Goal: Check status: Check status

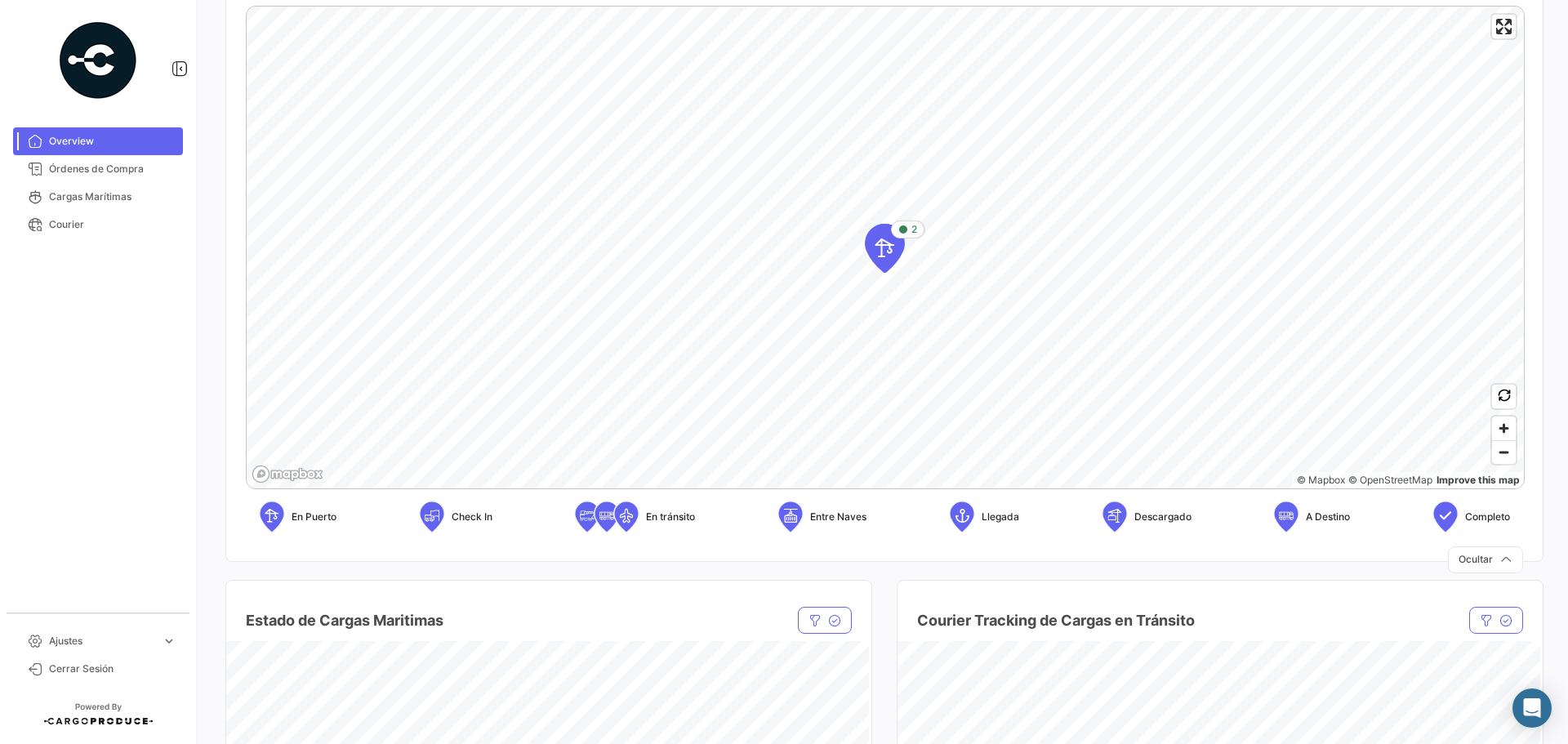
scroll to position [327, 0]
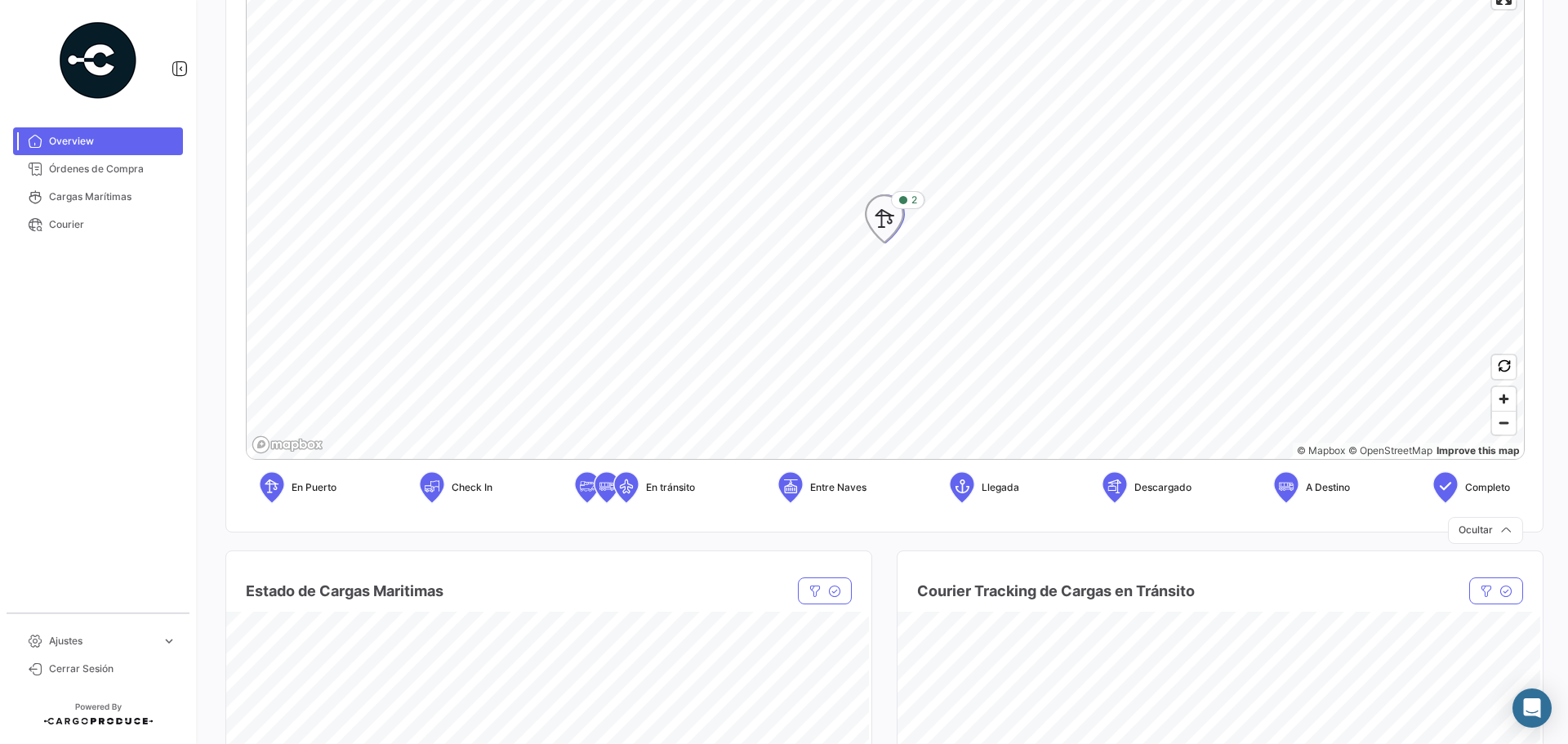
click at [878, 226] on icon "Map marker" at bounding box center [884, 219] width 23 height 34
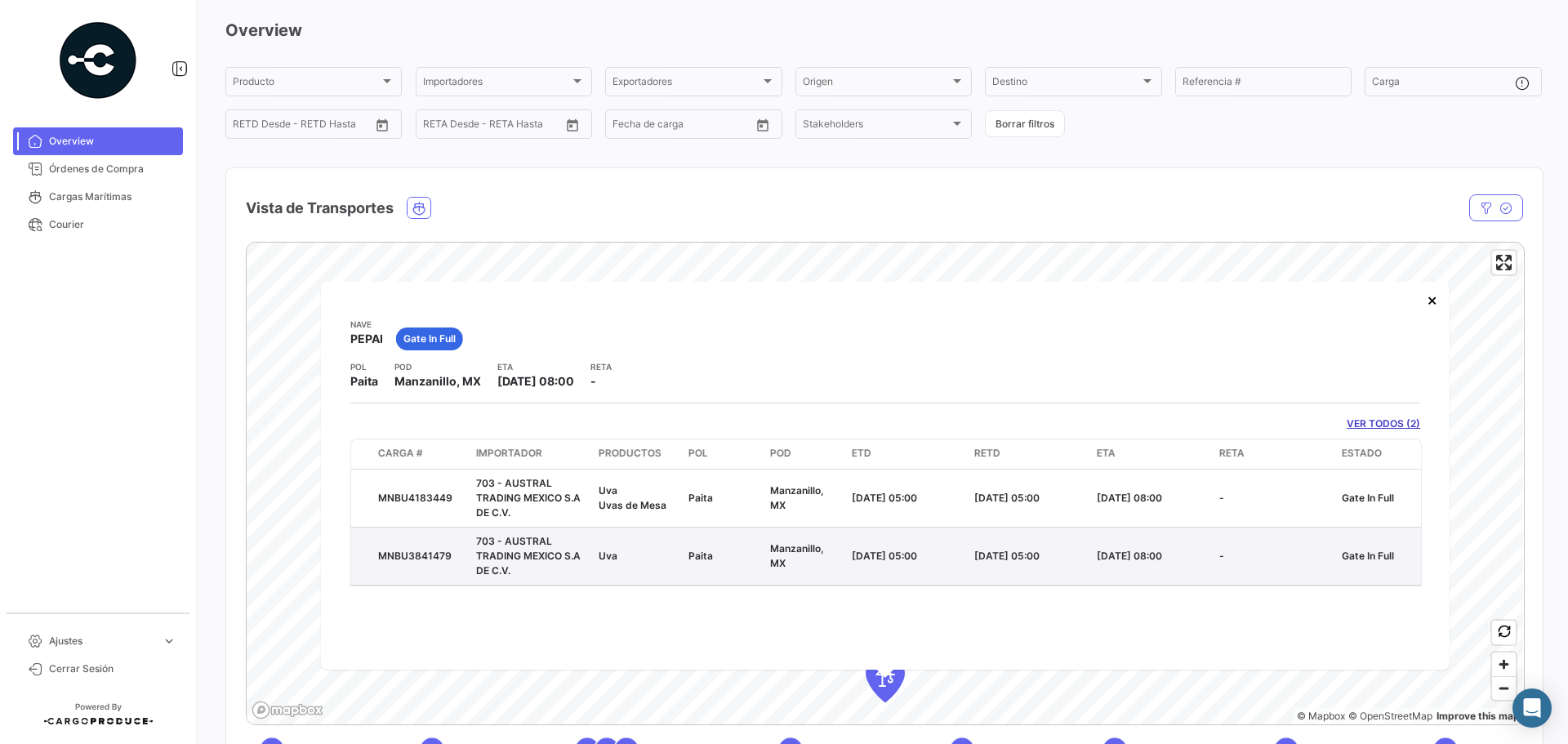
scroll to position [47, 0]
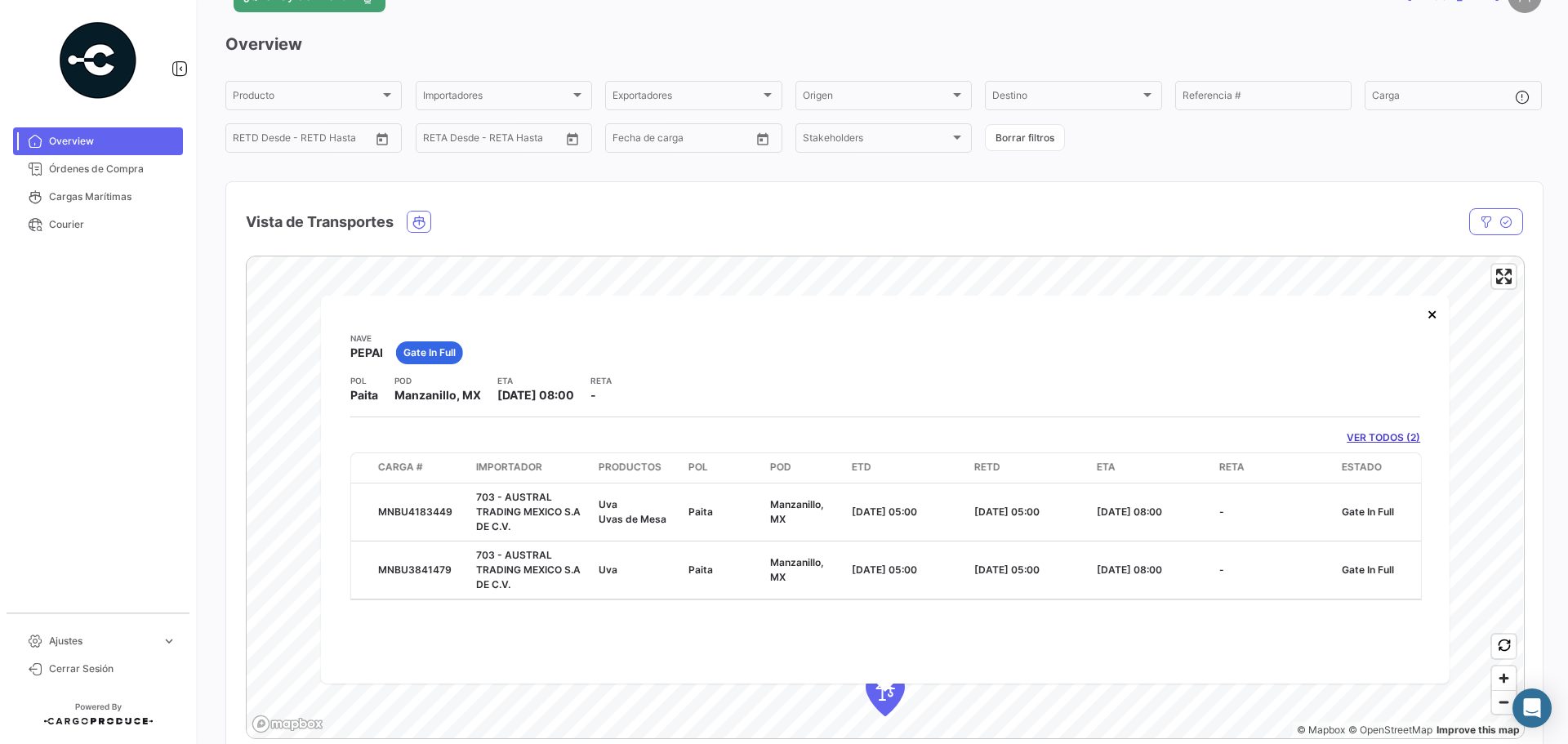
click at [1372, 430] on link "VER TODOS (2)" at bounding box center [1383, 437] width 73 height 14
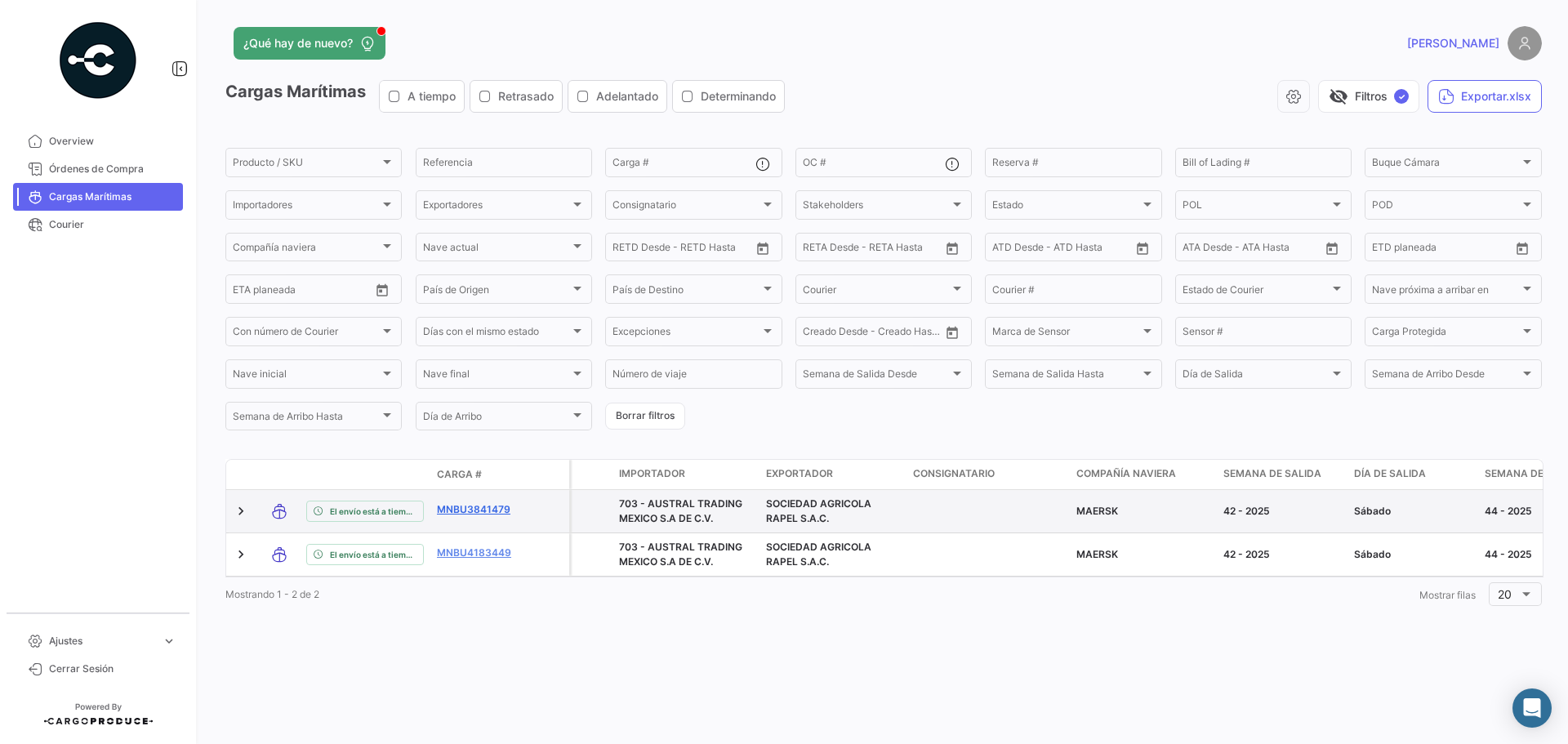
click at [451, 505] on link "MNBU3841479" at bounding box center [480, 510] width 85 height 14
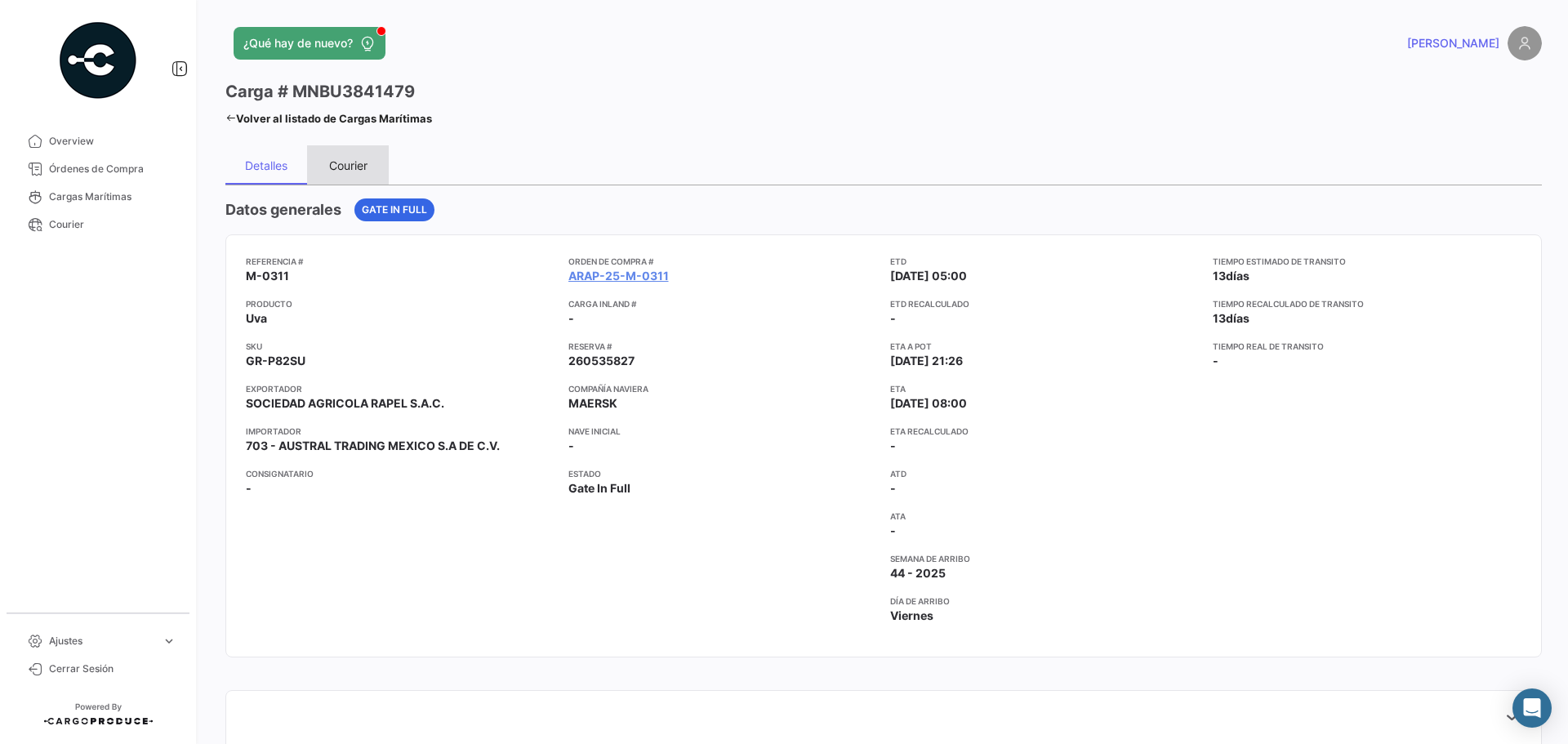
click at [334, 165] on div "Courier" at bounding box center [349, 165] width 38 height 14
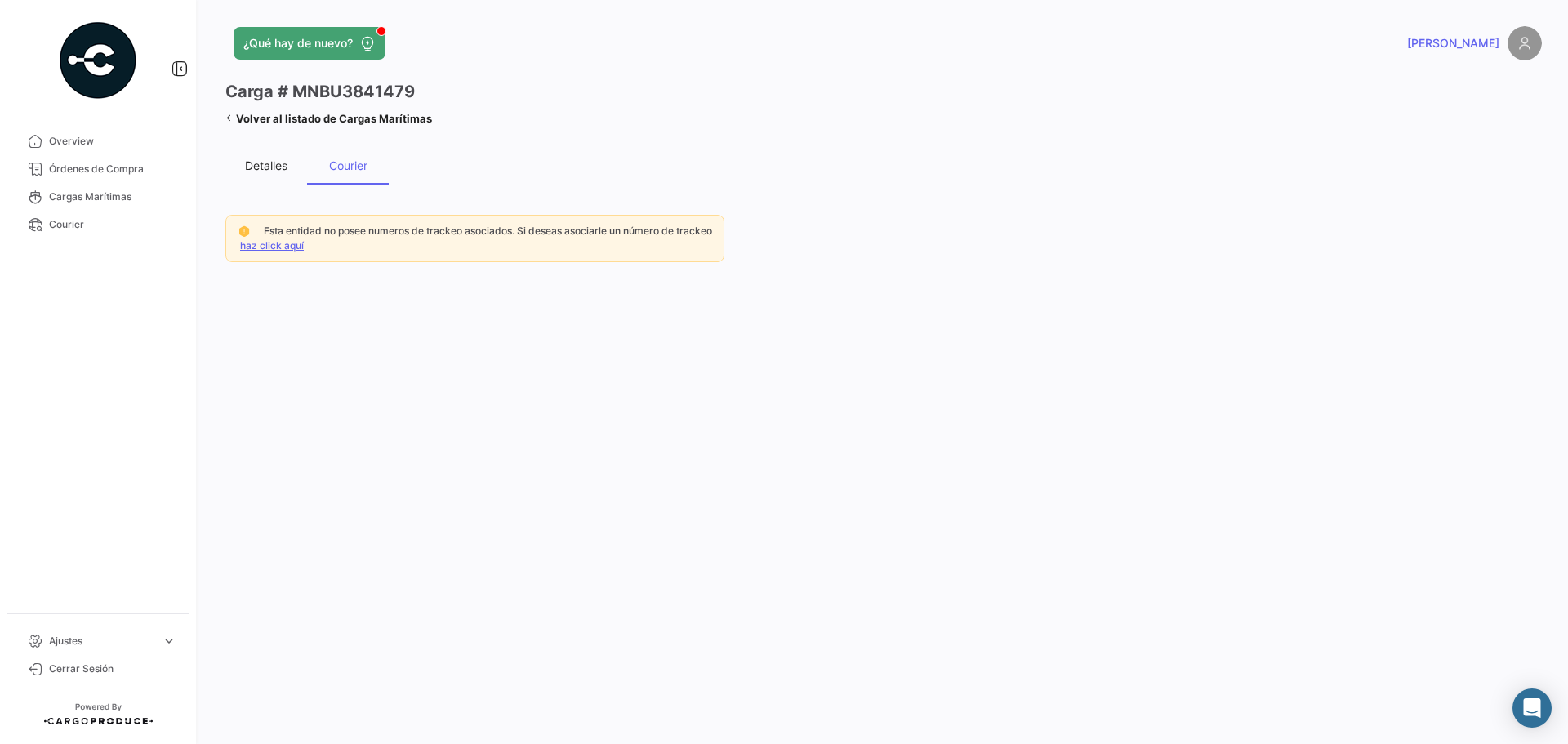
click at [272, 160] on div "Detalles" at bounding box center [266, 165] width 43 height 14
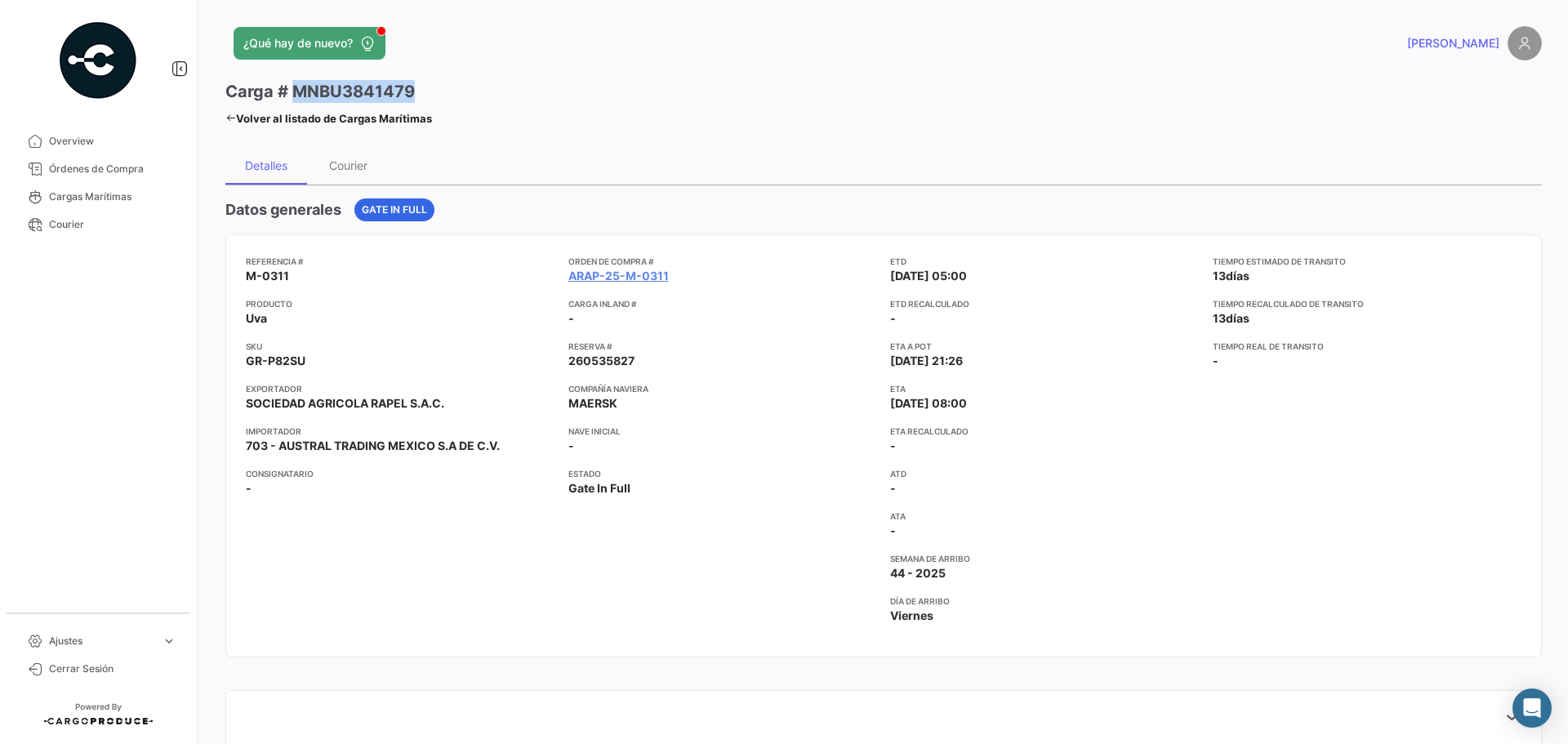
drag, startPoint x: 289, startPoint y: 91, endPoint x: 413, endPoint y: 81, distance: 124.4
click at [413, 81] on div "Carga # MNBU3841479" at bounding box center [329, 91] width 206 height 23
copy h3 "MNBU3841479"
click at [225, 116] on icon at bounding box center [231, 118] width 11 height 11
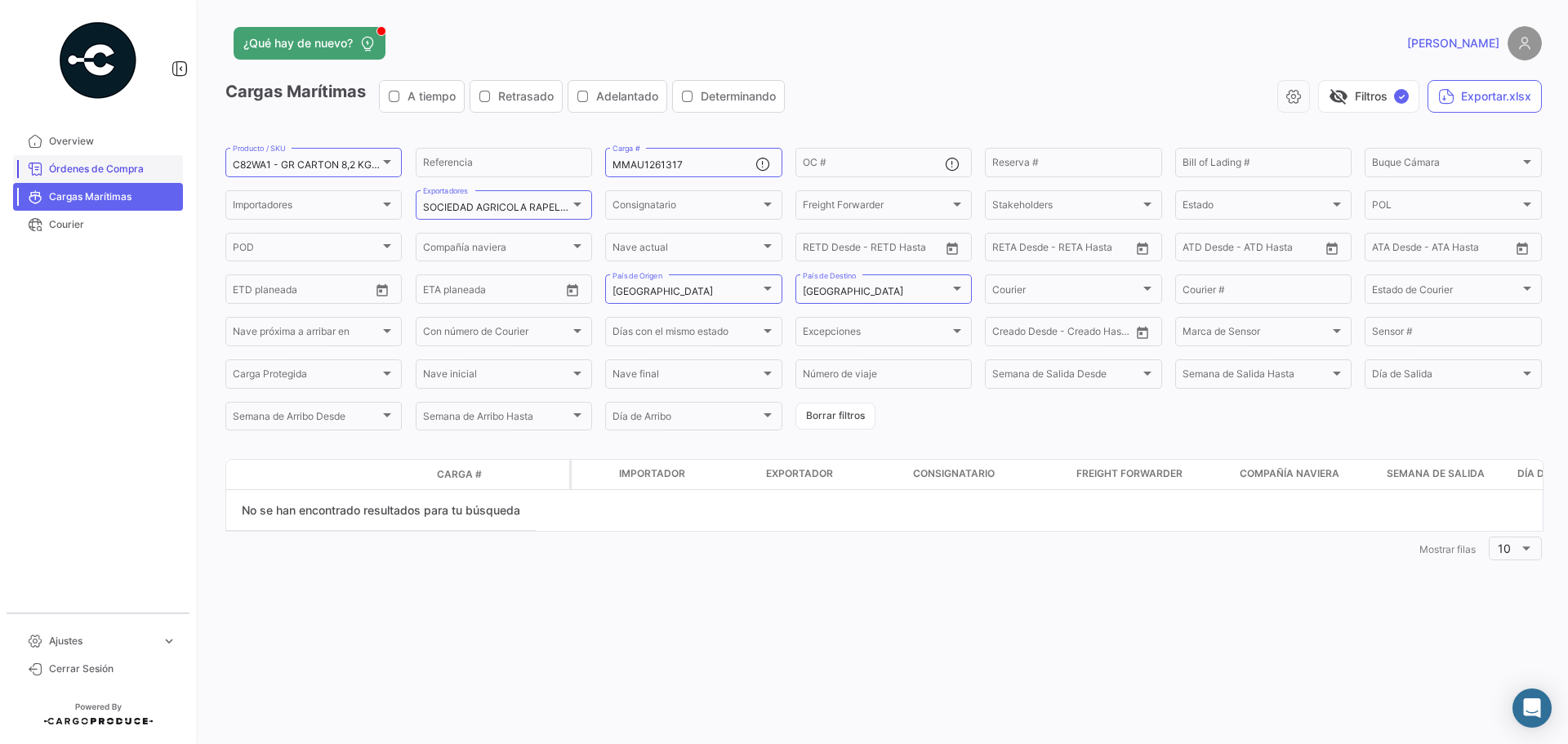
click at [104, 171] on span "Órdenes de Compra" at bounding box center [112, 169] width 128 height 14
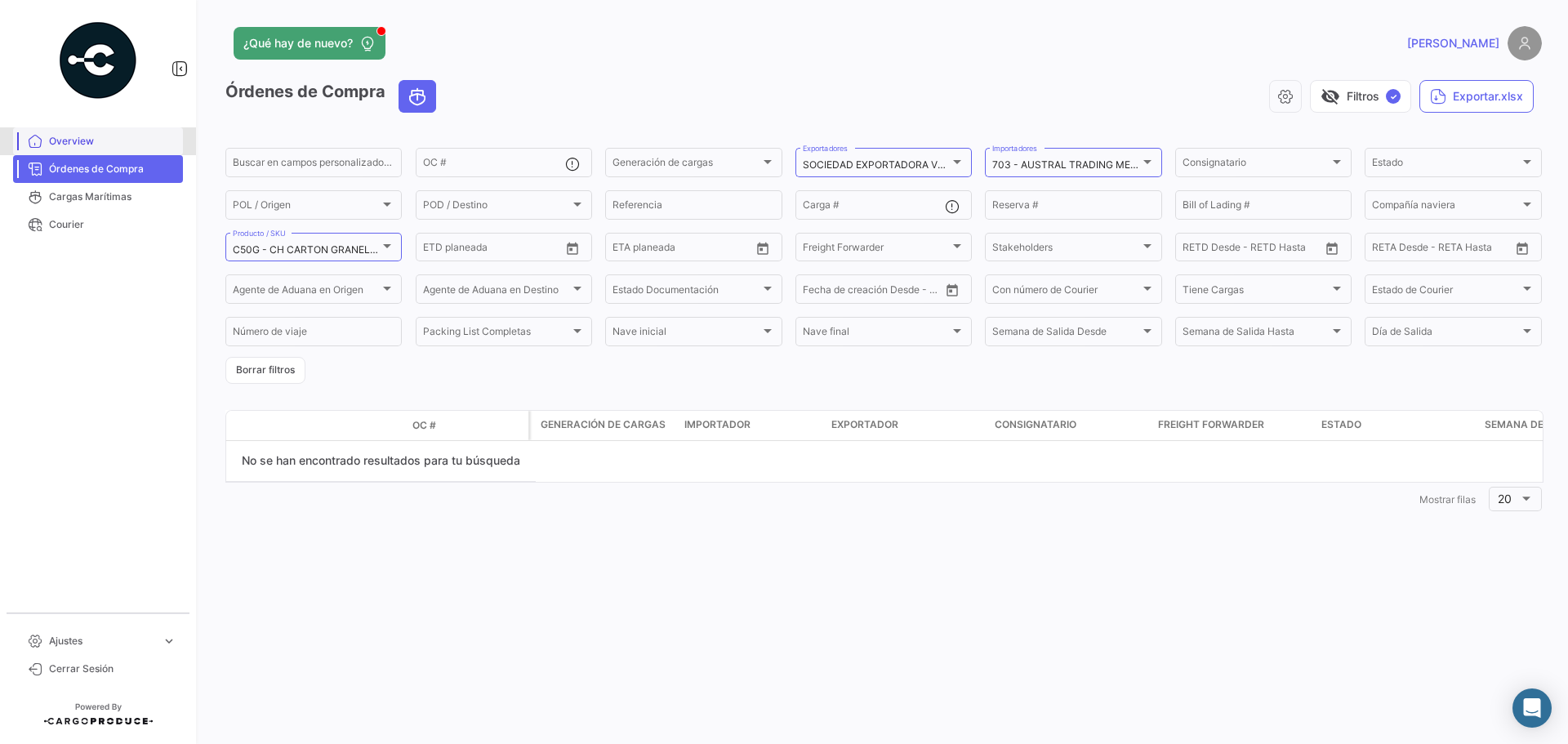
click at [107, 144] on span "Overview" at bounding box center [112, 141] width 128 height 14
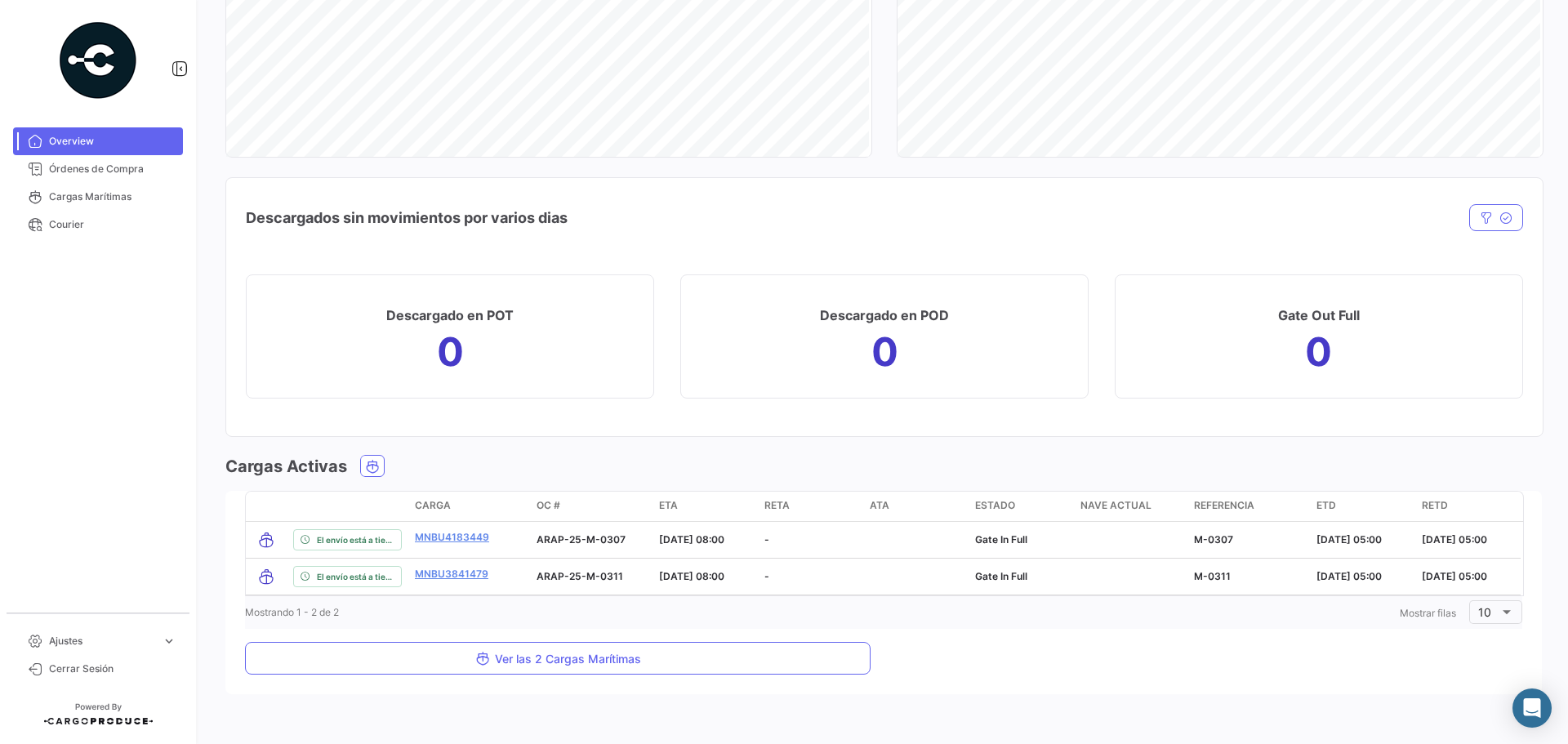
scroll to position [1517, 0]
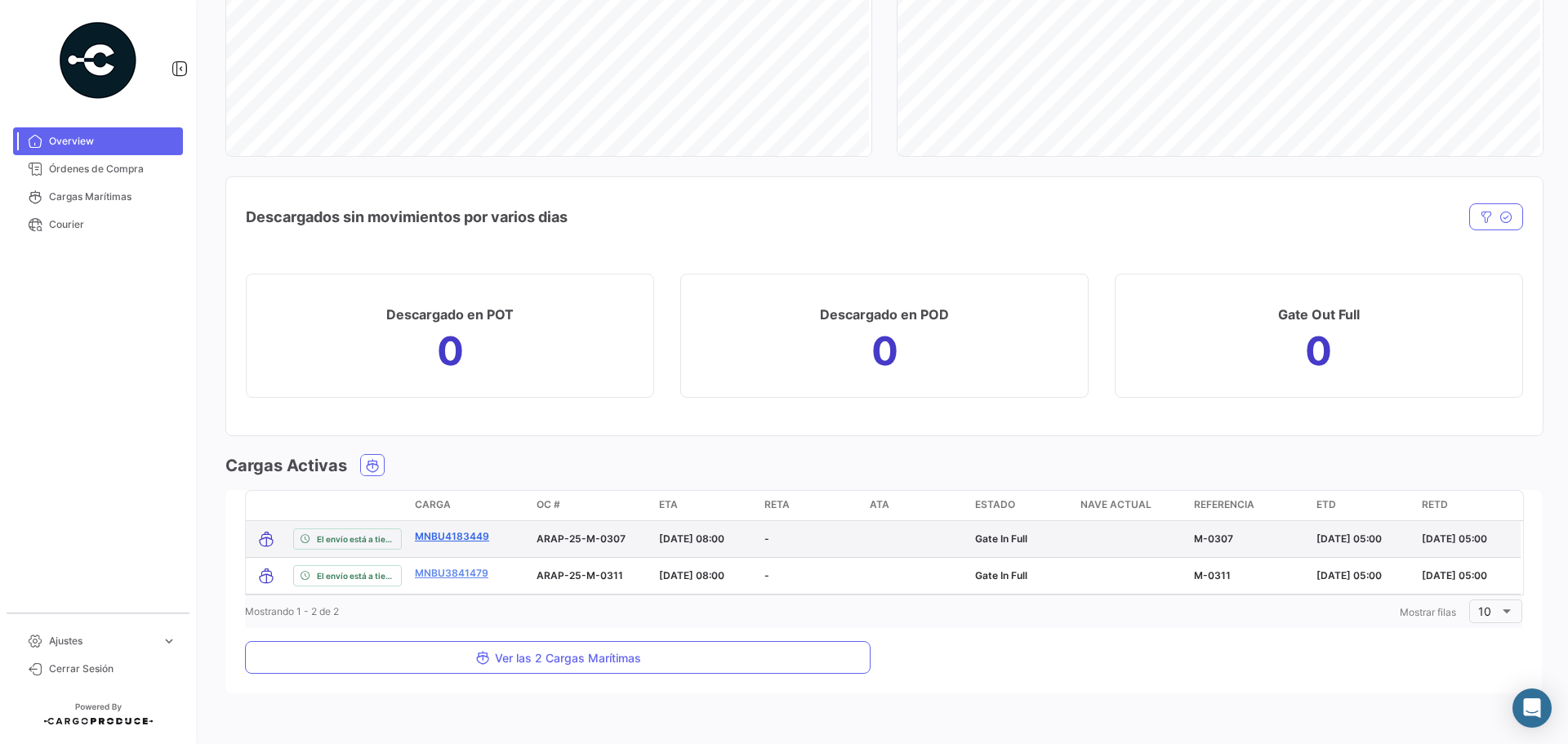
click at [466, 529] on link "MNBU4183449" at bounding box center [452, 537] width 74 height 14
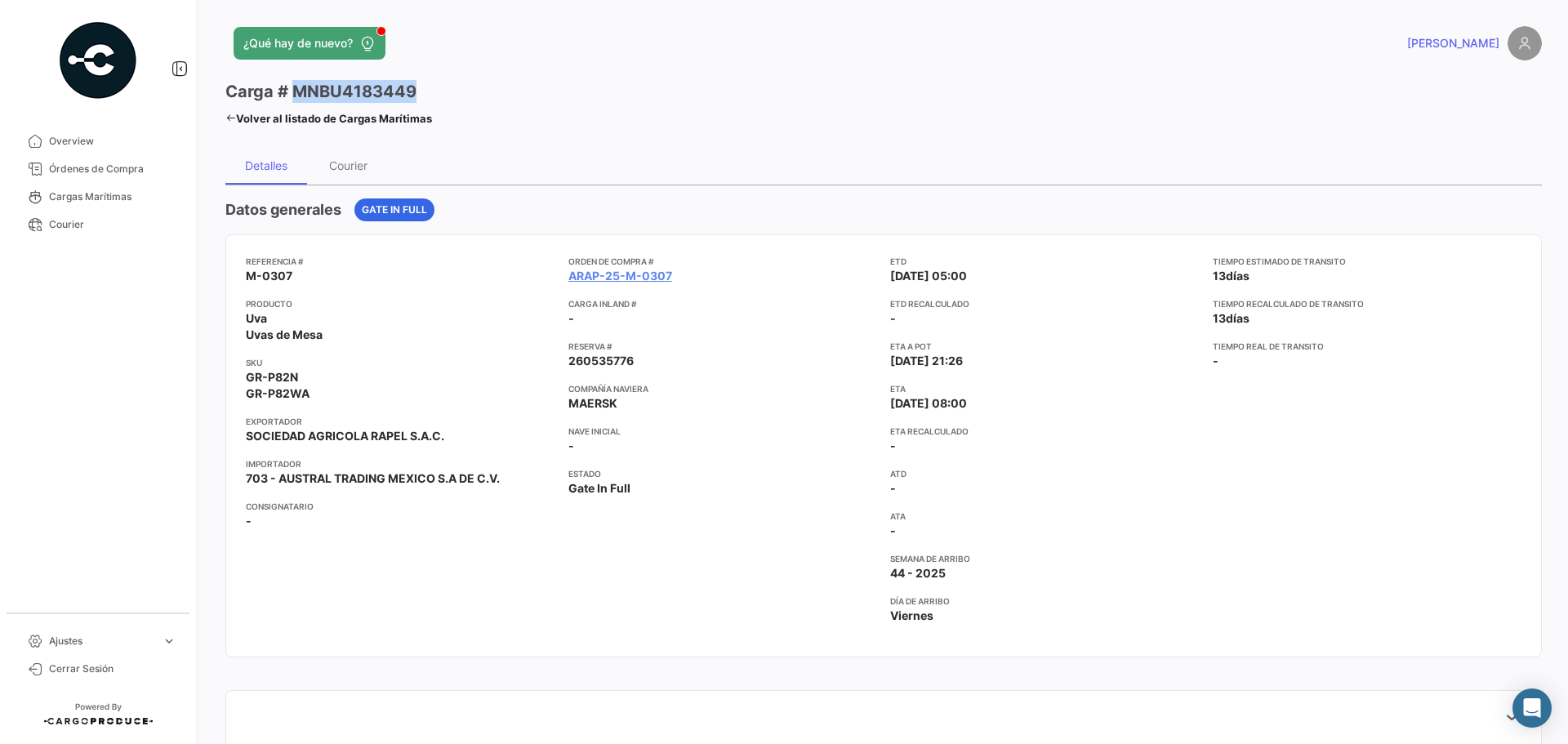
drag, startPoint x: 420, startPoint y: 86, endPoint x: 294, endPoint y: 88, distance: 126.0
click at [294, 88] on div "Carga # MNBU4183449" at bounding box center [329, 91] width 206 height 23
copy h3 "MNBU4183449"
click at [561, 274] on div "Referencia # M-0307 Producto Uva Uvas de Mesa SKU GR-P82N GR-P82WA Exportador S…" at bounding box center [884, 445] width 1276 height 382
click at [599, 268] on link "ARAP-25-M-0307" at bounding box center [620, 276] width 104 height 16
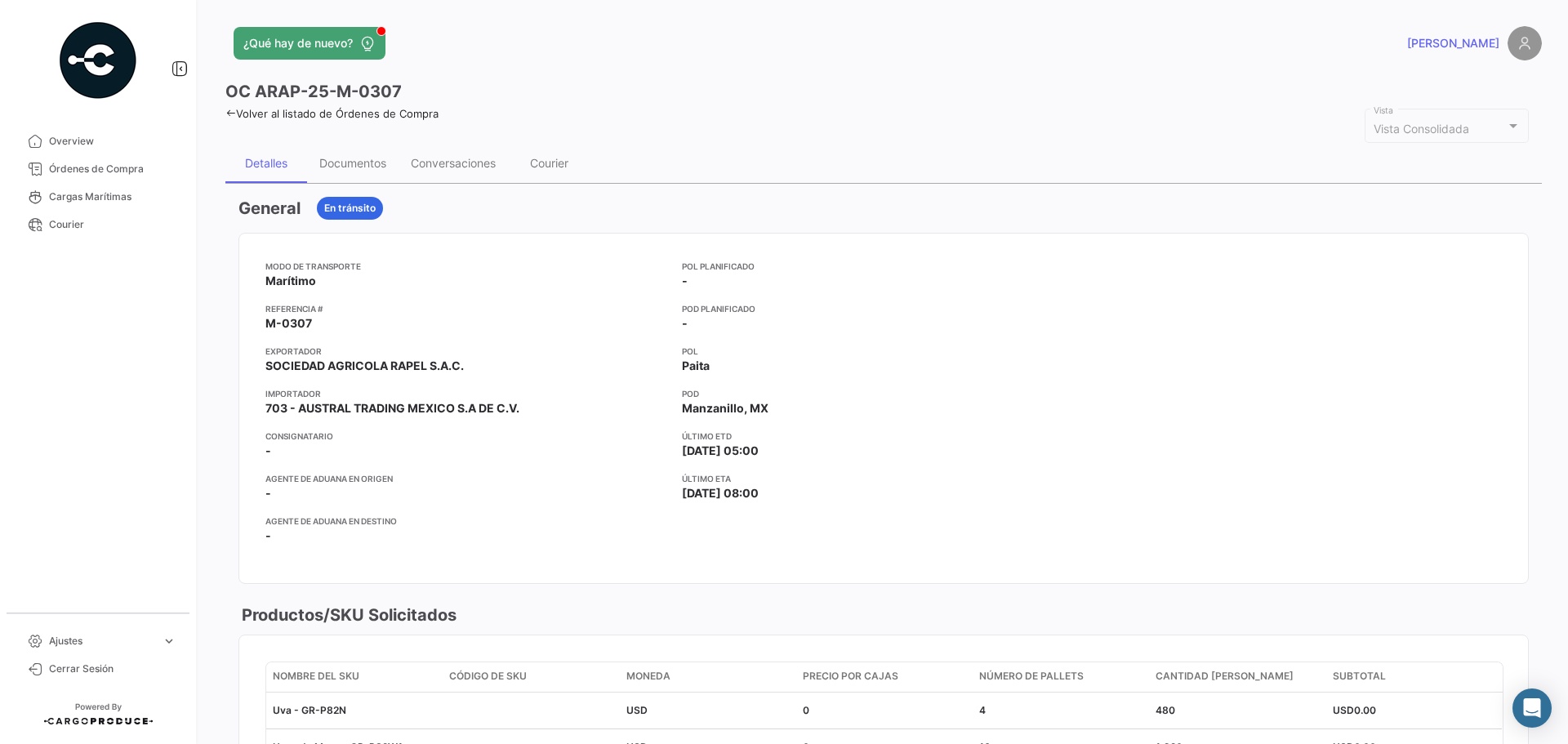
click at [1457, 44] on span "[PERSON_NAME]" at bounding box center [1453, 43] width 92 height 16
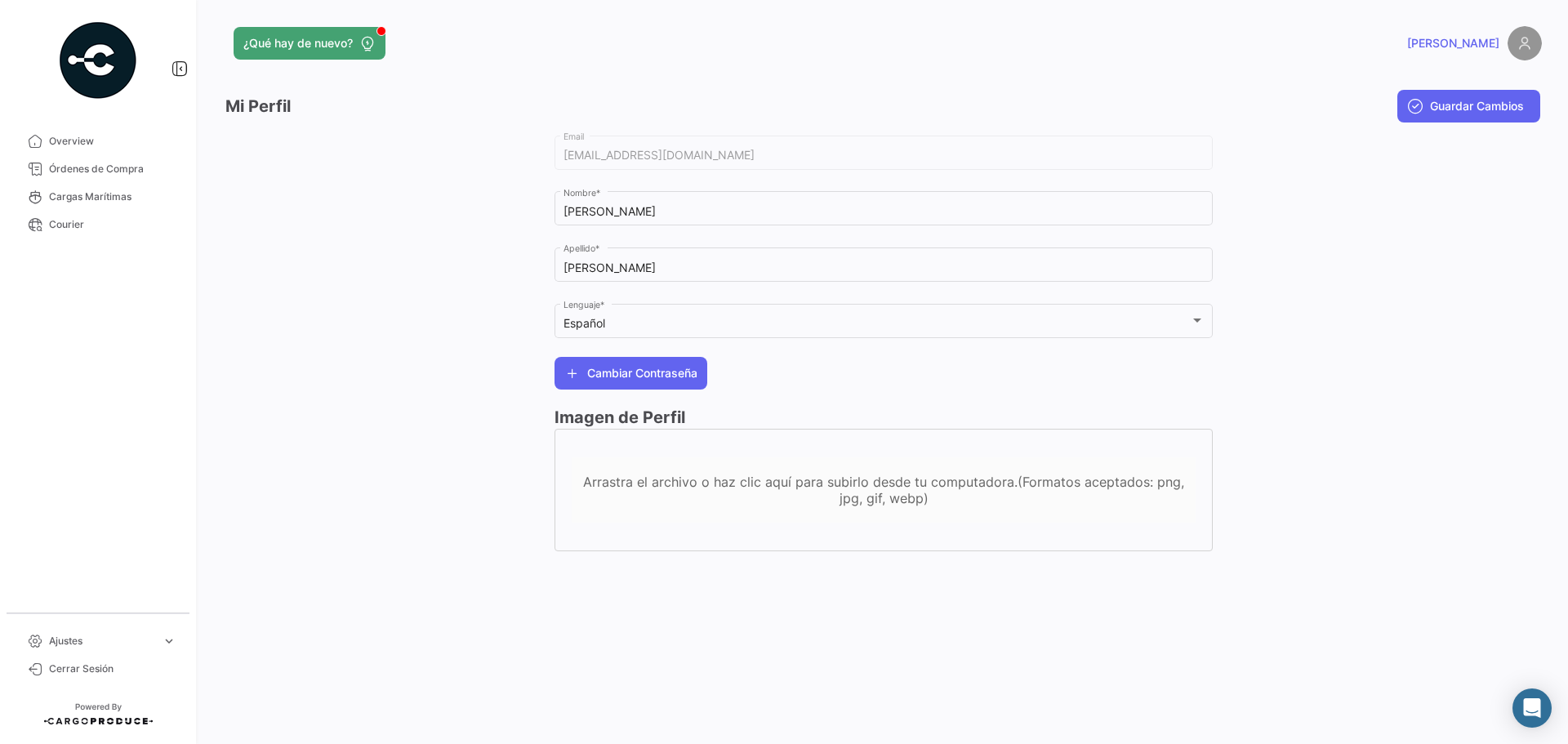
click at [1465, 41] on span "[PERSON_NAME]" at bounding box center [1453, 43] width 92 height 16
click at [1529, 39] on img at bounding box center [1525, 43] width 34 height 34
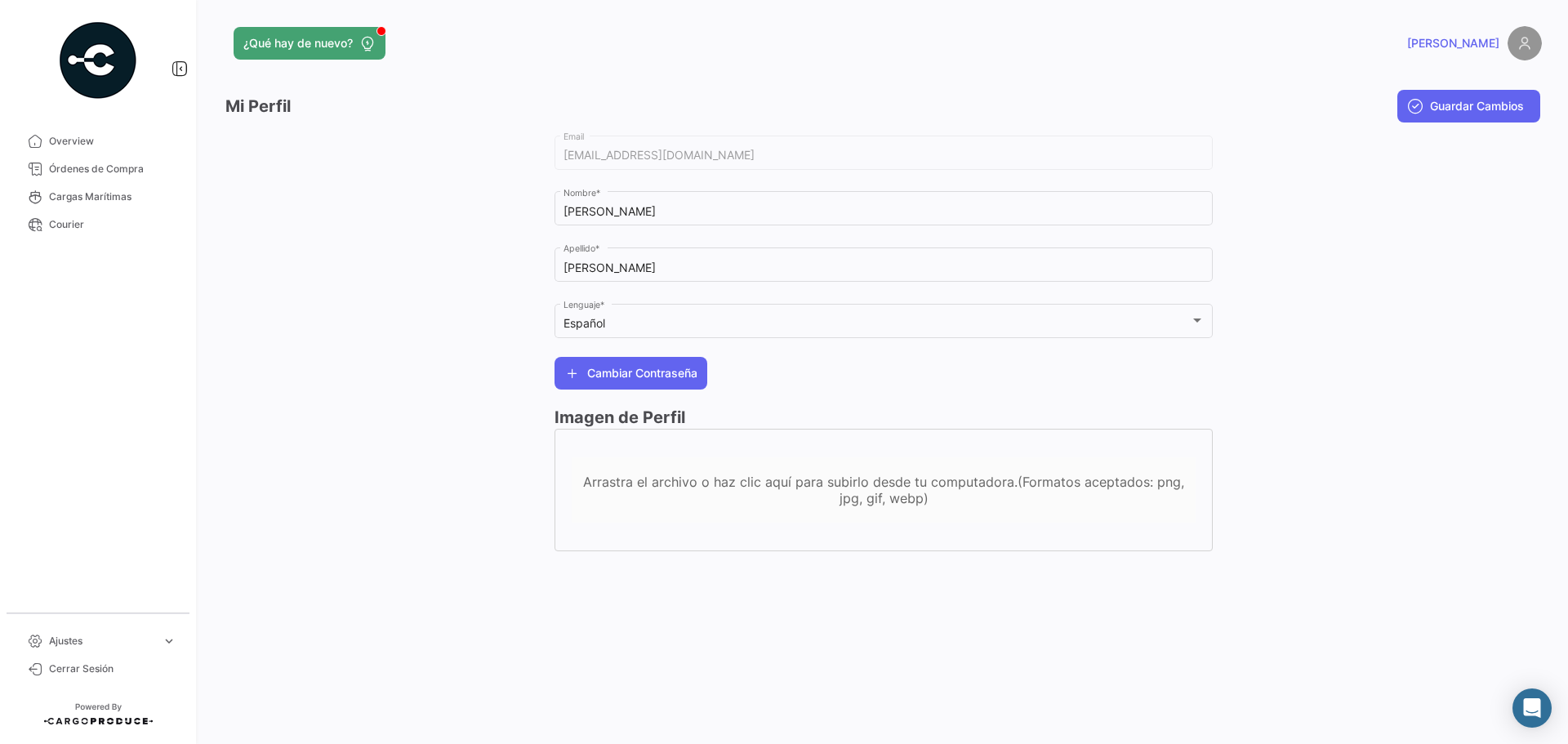
click at [1529, 39] on img at bounding box center [1525, 43] width 34 height 34
click at [99, 672] on span "Cerrar Sesión" at bounding box center [112, 669] width 128 height 14
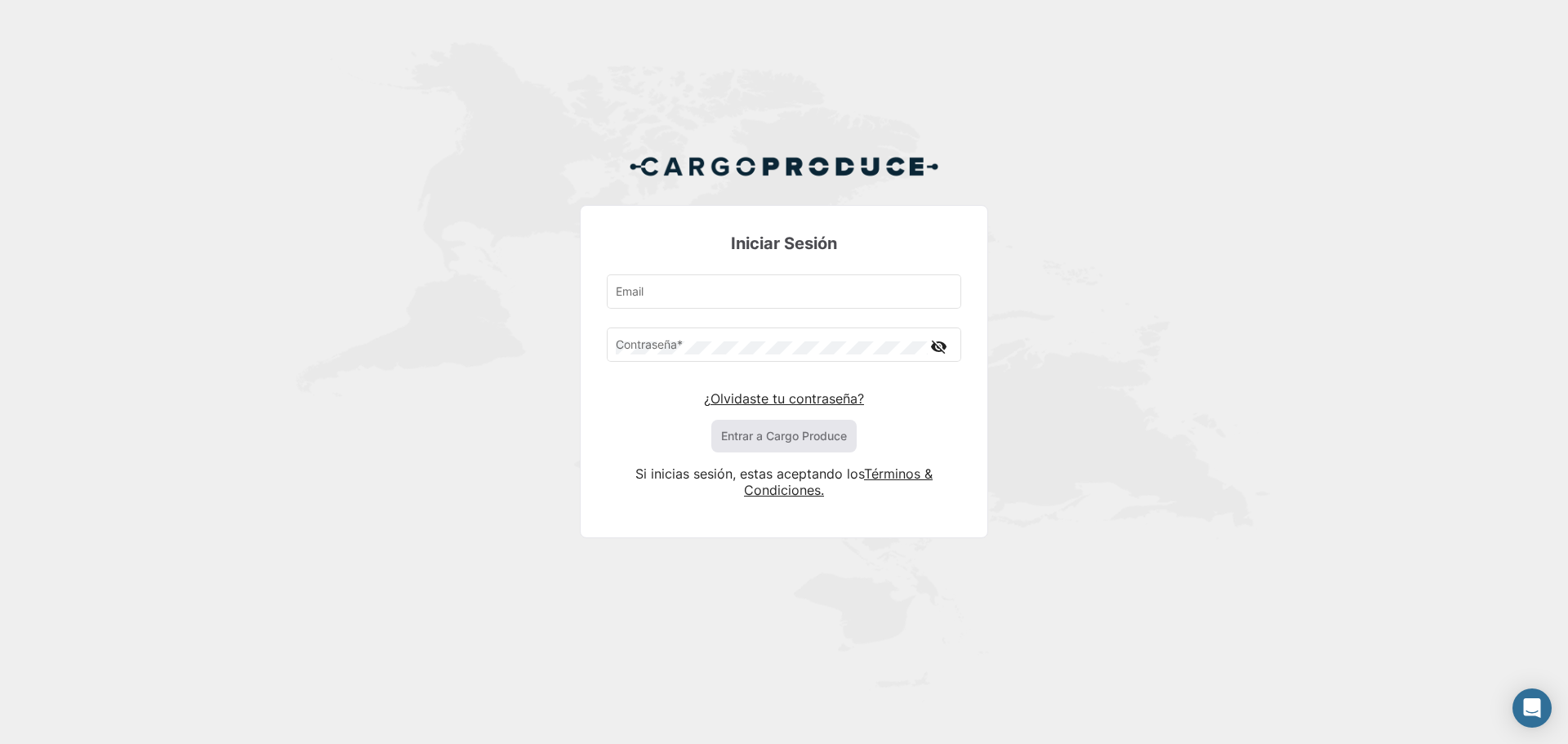
type input "[EMAIL_ADDRESS][DOMAIN_NAME]"
